Goal: Information Seeking & Learning: Check status

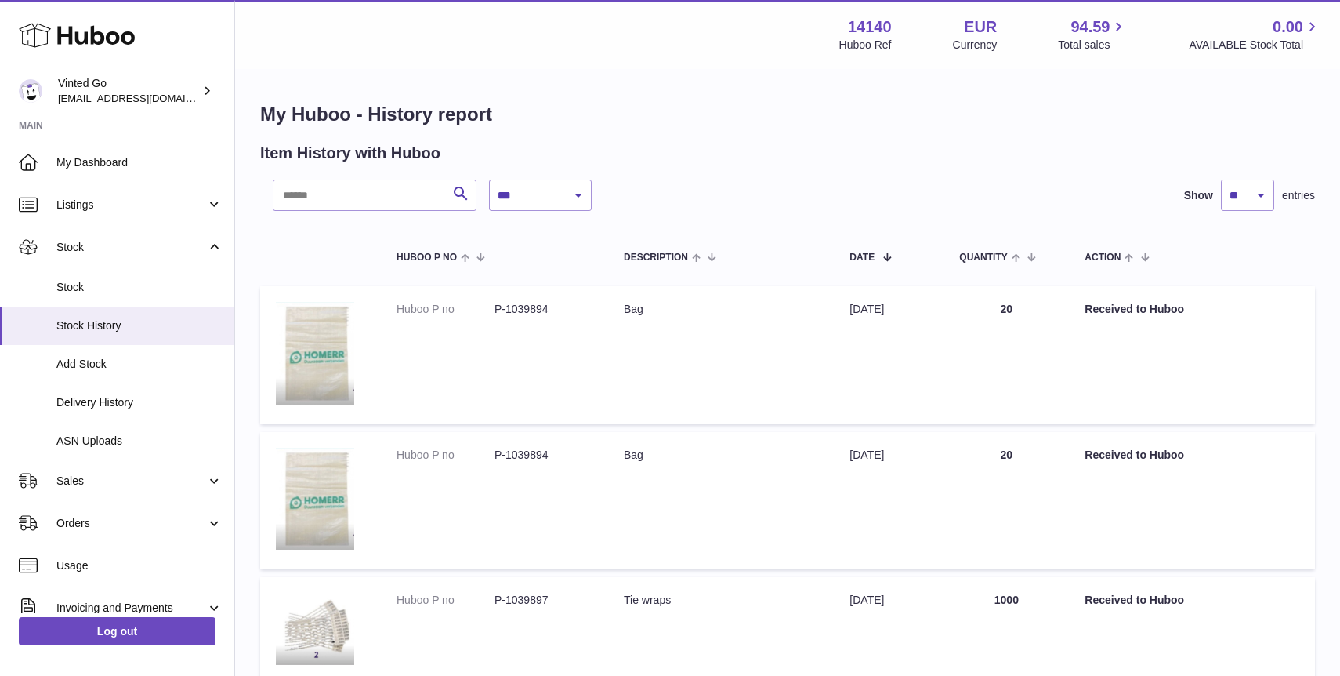
select select "*"
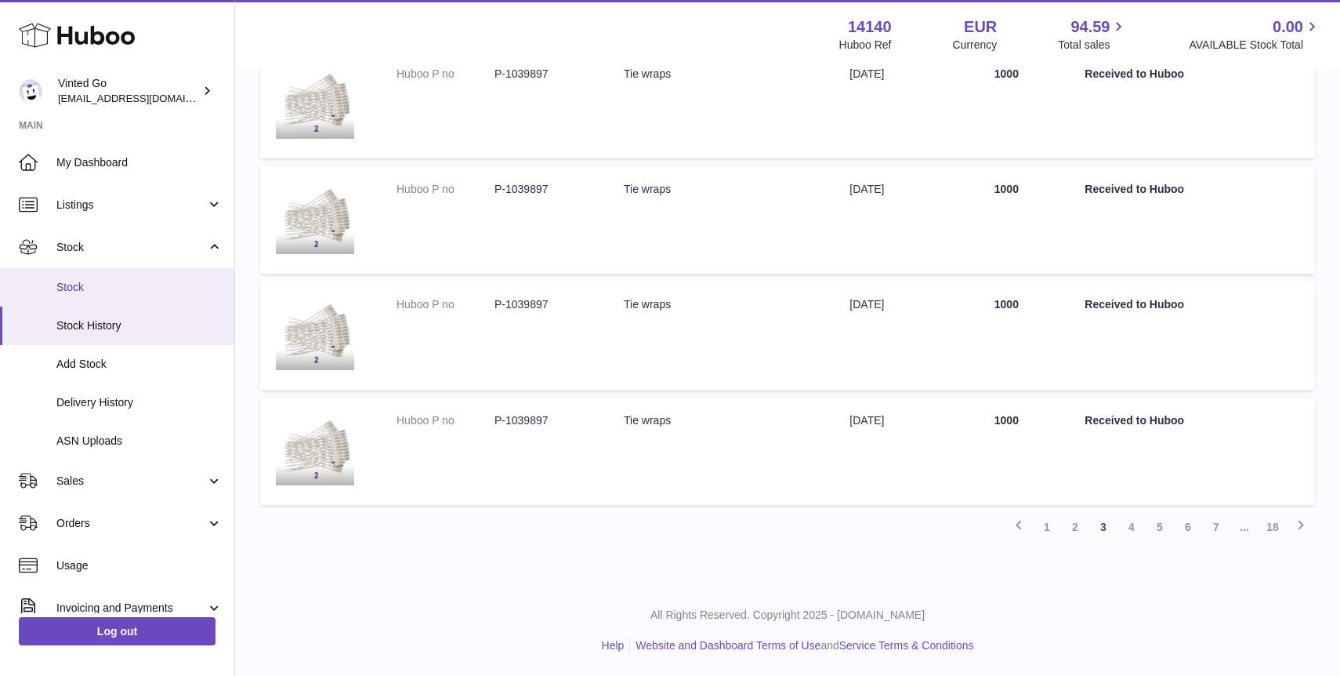
click at [78, 277] on link "Stock" at bounding box center [117, 287] width 234 height 38
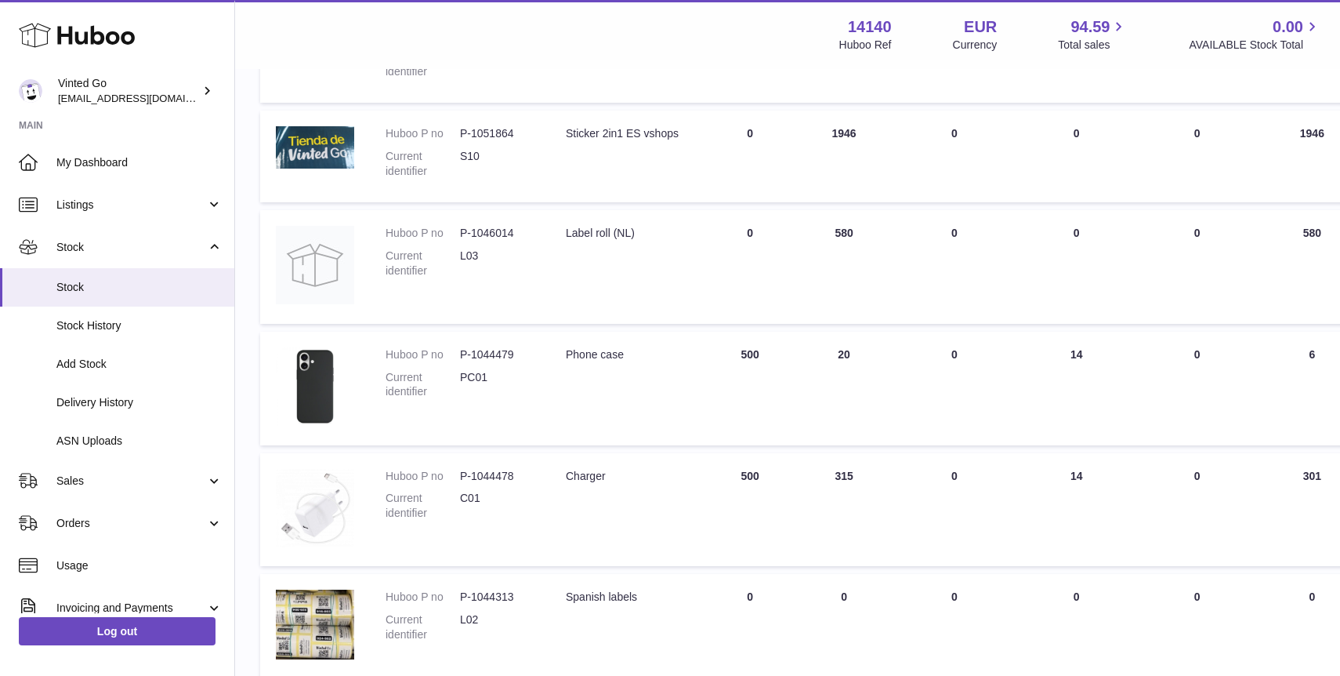
scroll to position [627, 0]
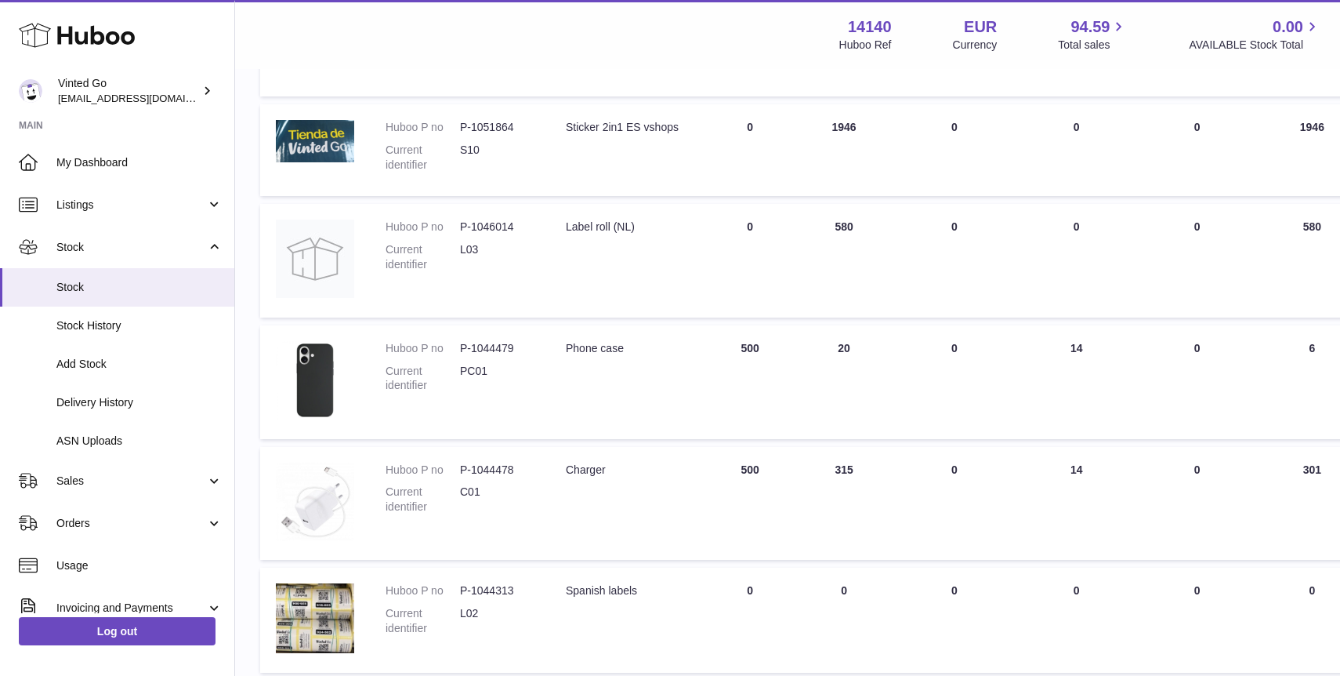
click at [703, 244] on td "DUE IN Total 0" at bounding box center [750, 261] width 94 height 114
click at [593, 232] on div "Label roll (NL)" at bounding box center [626, 226] width 121 height 15
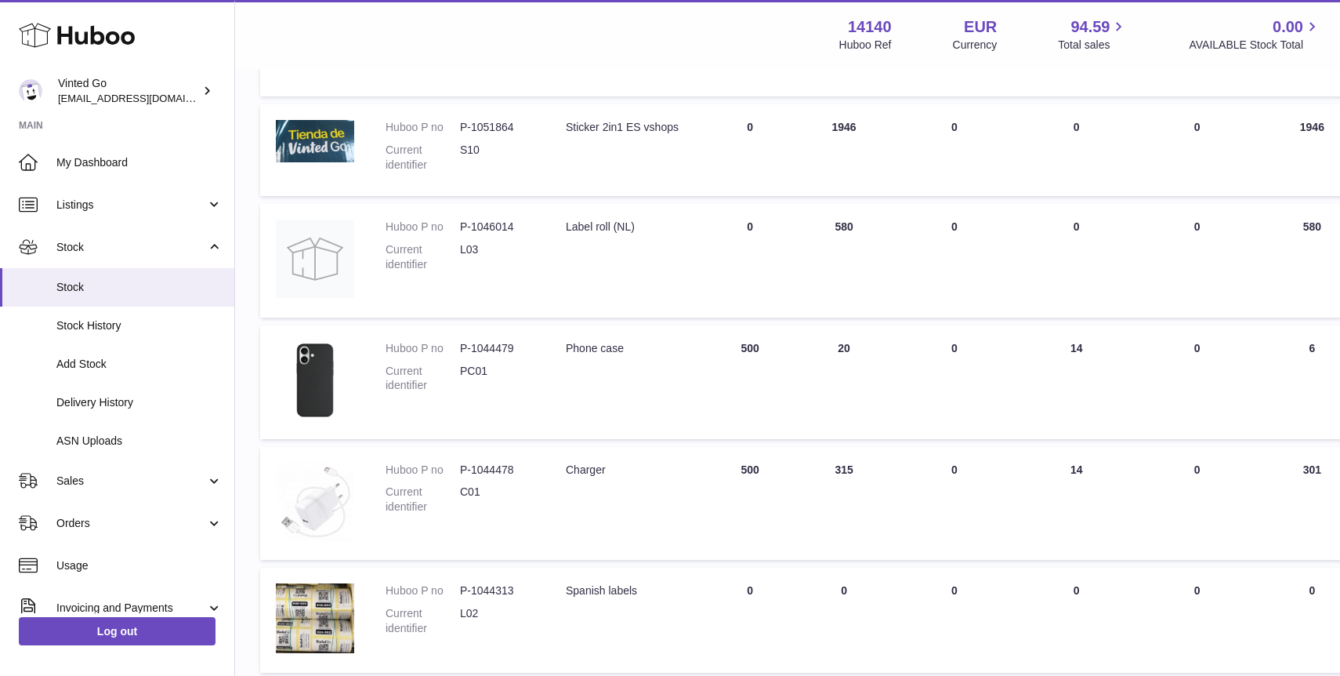
click at [499, 225] on dd "P-1046014" at bounding box center [497, 226] width 74 height 15
